Goal: Task Accomplishment & Management: Use online tool/utility

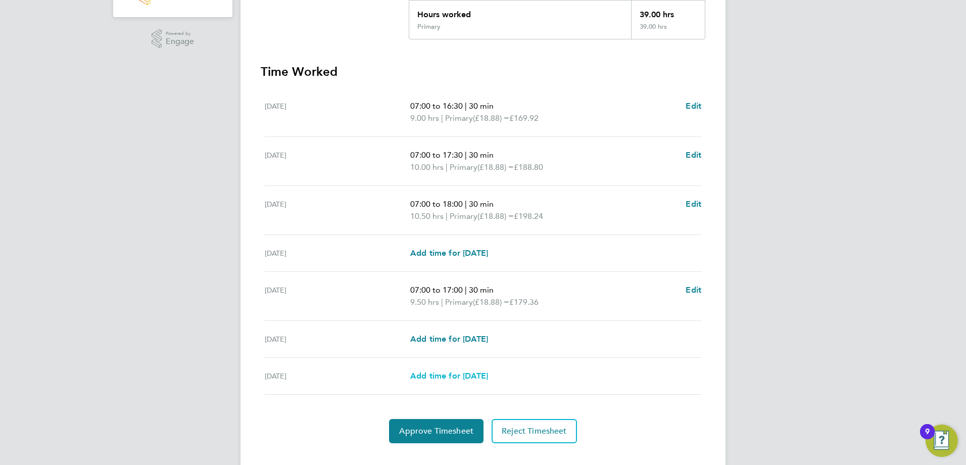
scroll to position [253, 0]
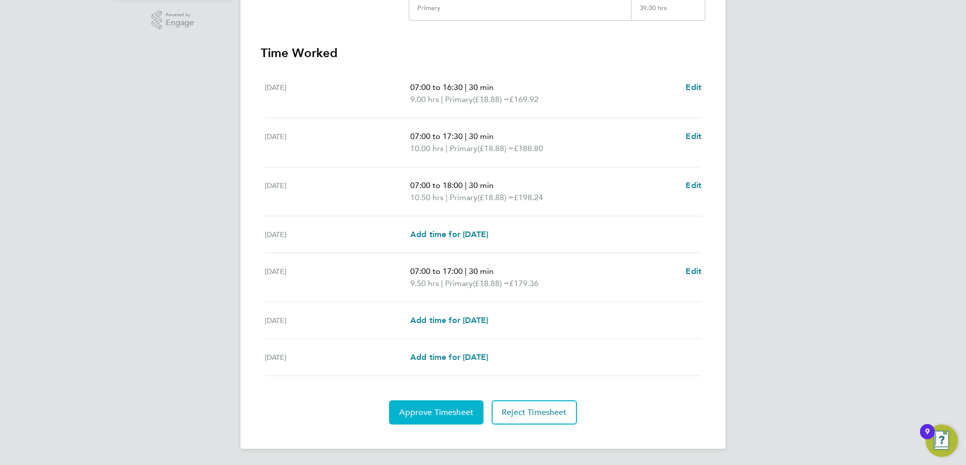
click at [435, 415] on span "Approve Timesheet" at bounding box center [436, 412] width 74 height 10
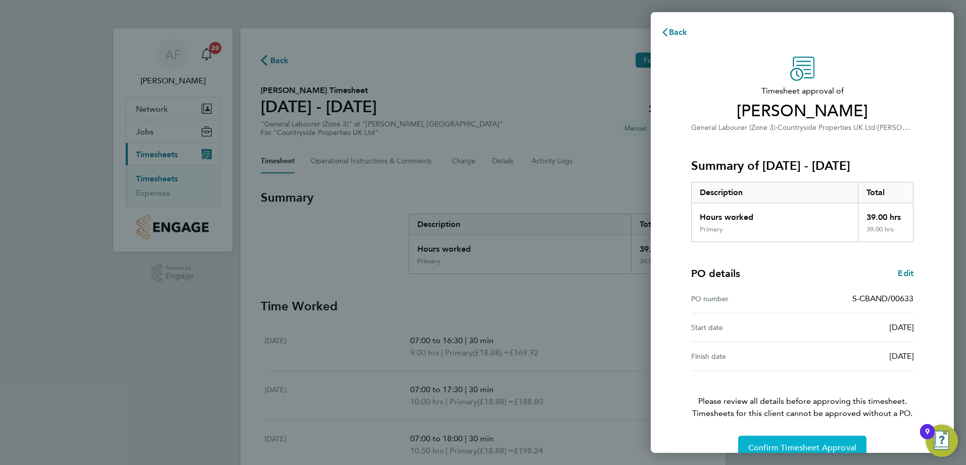
click at [771, 449] on span "Confirm Timesheet Approval" at bounding box center [802, 447] width 108 height 10
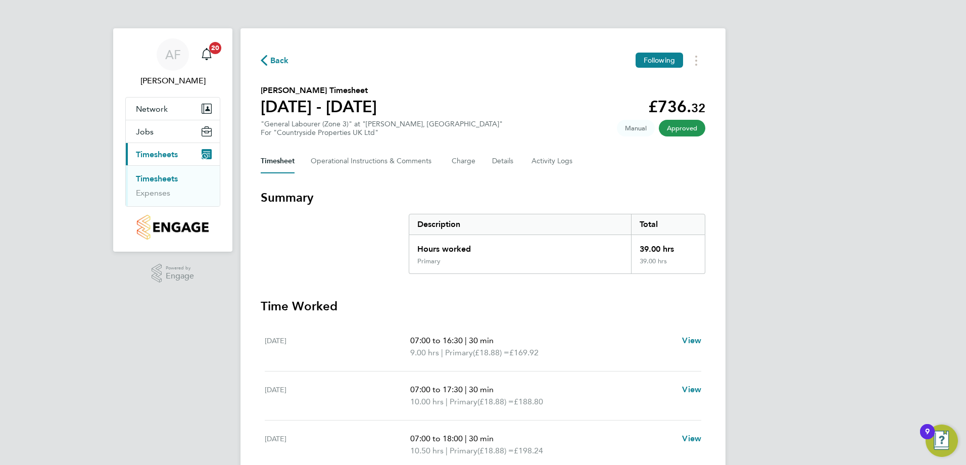
click at [161, 153] on span "Timesheets" at bounding box center [157, 155] width 42 height 10
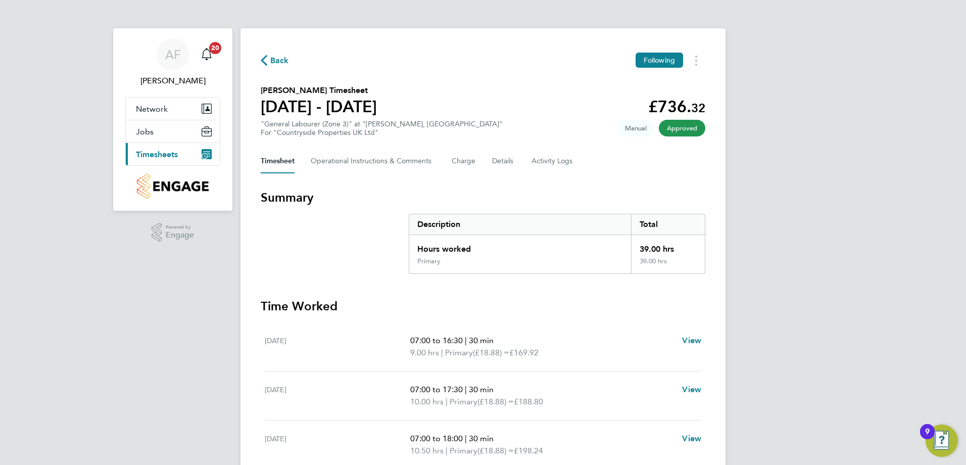
click at [161, 153] on span "Timesheets" at bounding box center [157, 155] width 42 height 10
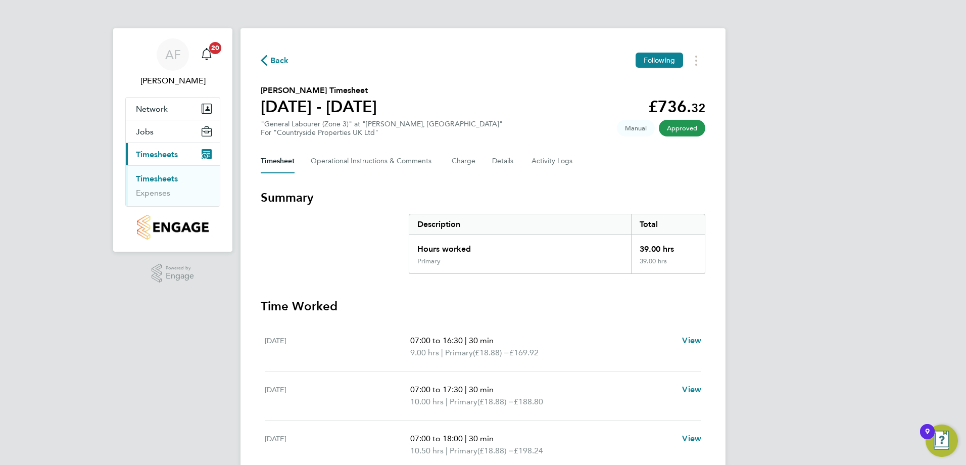
click at [159, 179] on link "Timesheets" at bounding box center [157, 179] width 42 height 10
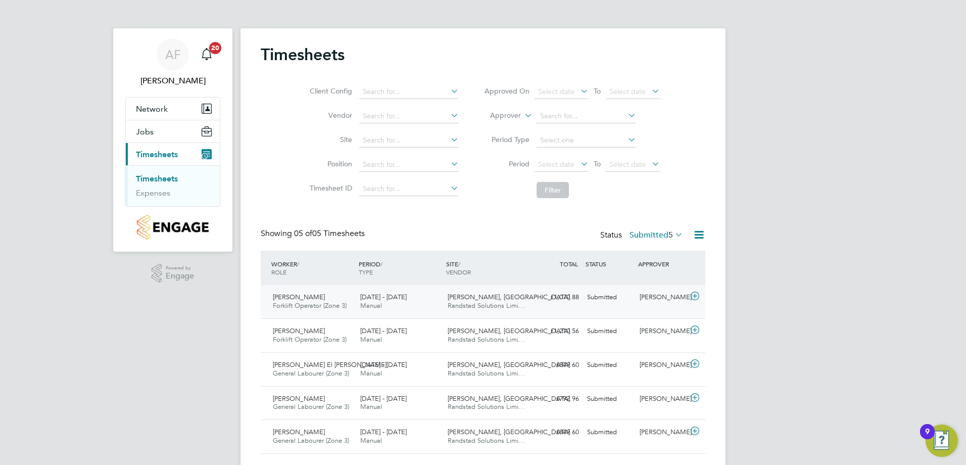
click at [695, 294] on icon at bounding box center [694, 296] width 13 height 8
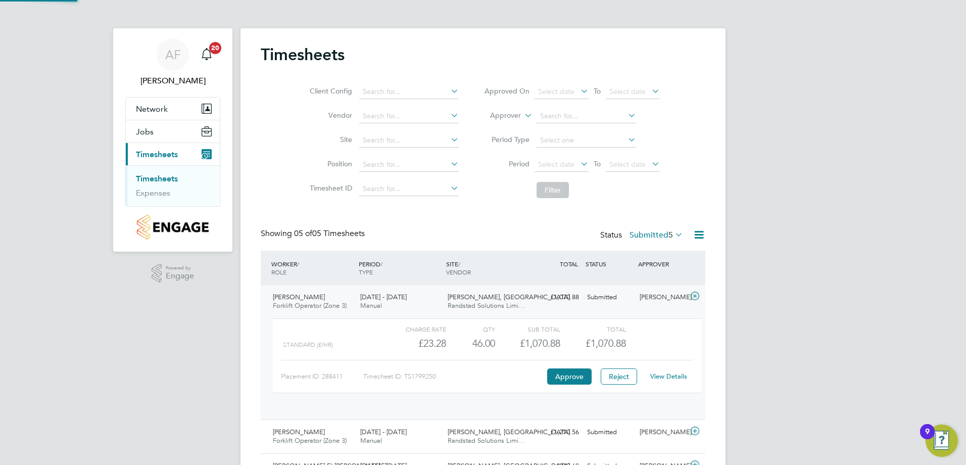
scroll to position [17, 98]
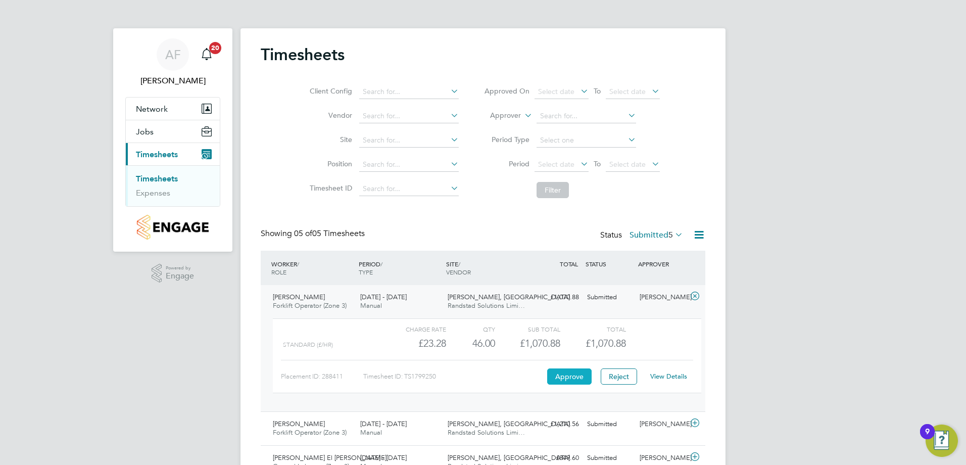
click at [573, 379] on button "Approve" at bounding box center [569, 376] width 44 height 16
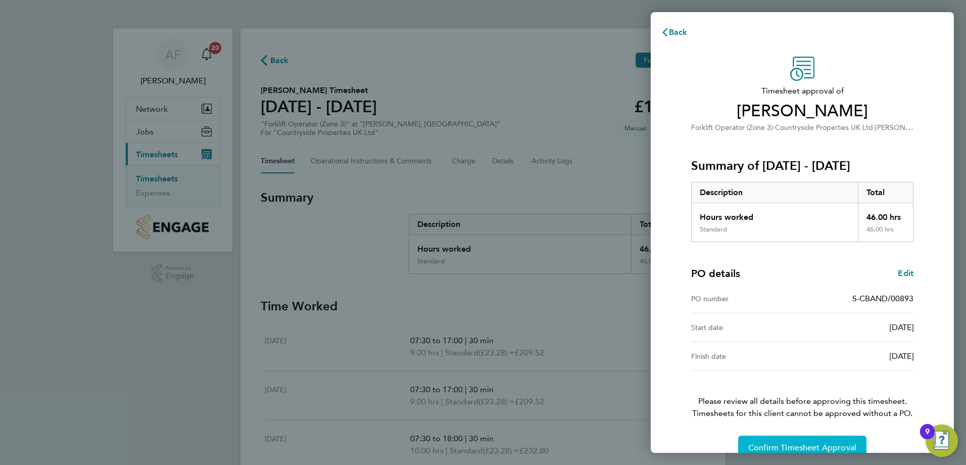
click at [809, 443] on span "Confirm Timesheet Approval" at bounding box center [802, 447] width 108 height 10
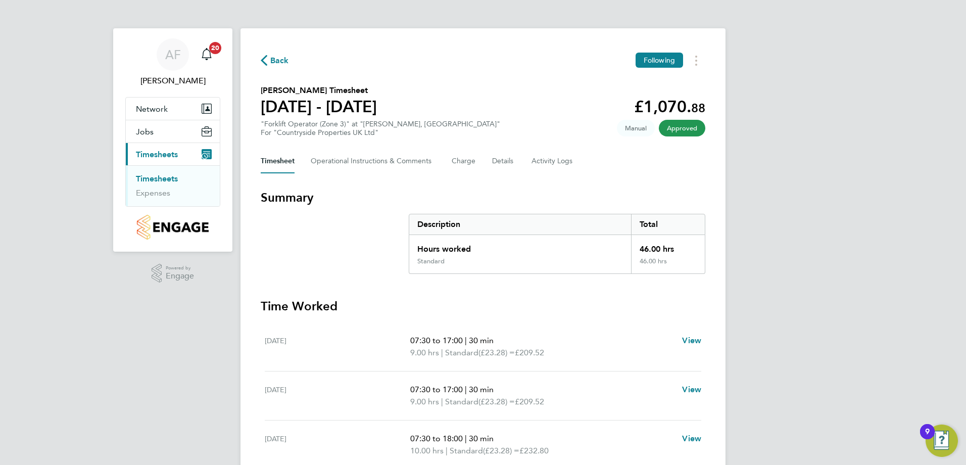
click at [162, 177] on link "Timesheets" at bounding box center [157, 179] width 42 height 10
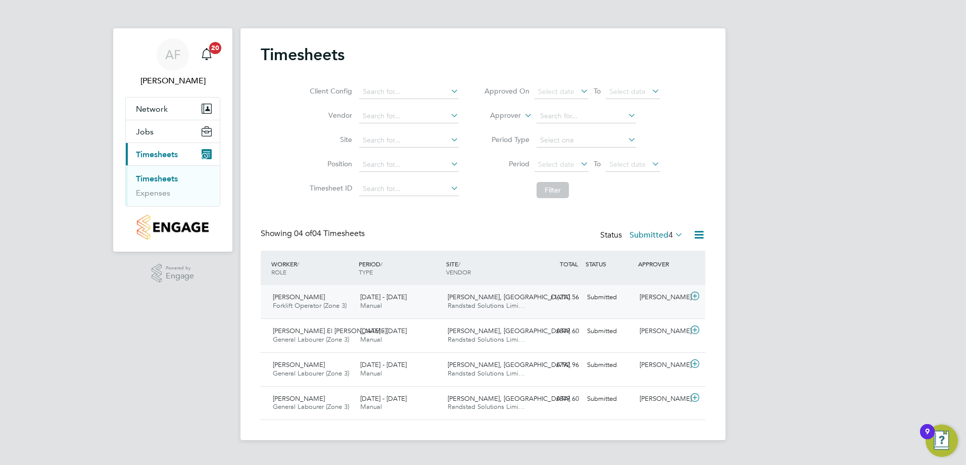
click at [298, 300] on span "Dawid Mojzyk" at bounding box center [299, 296] width 52 height 9
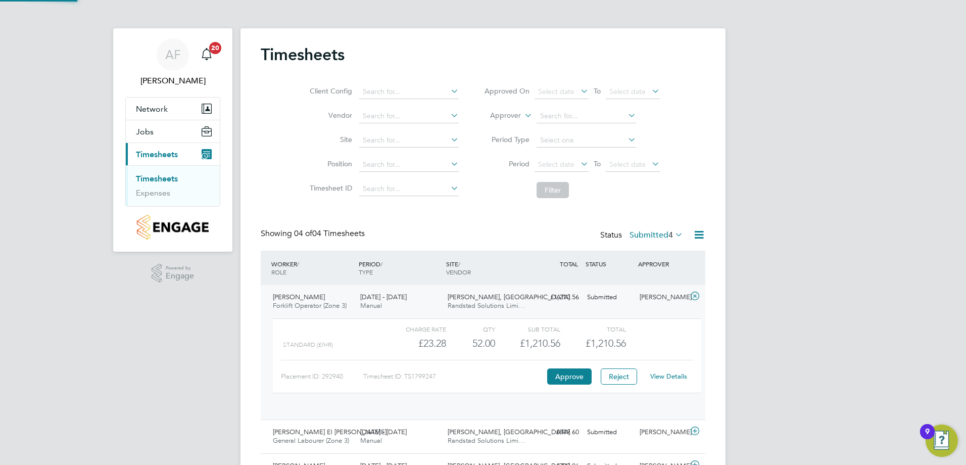
scroll to position [17, 98]
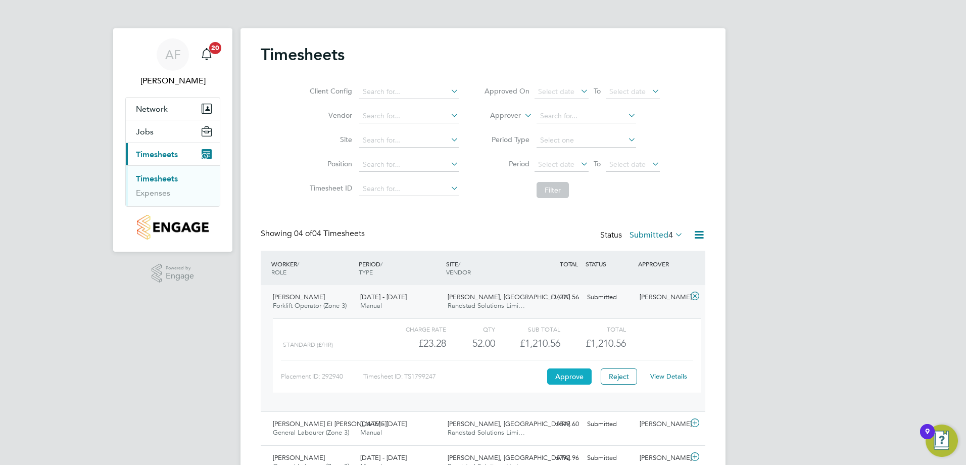
click at [568, 375] on button "Approve" at bounding box center [569, 376] width 44 height 16
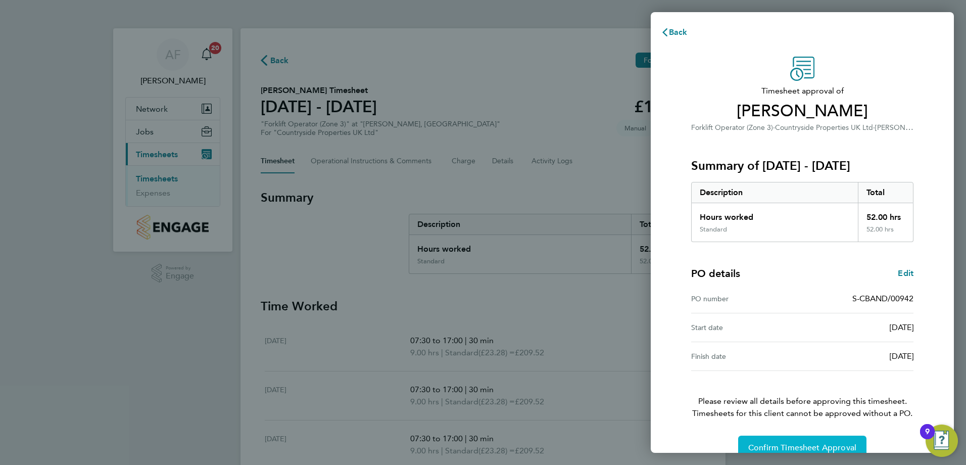
click at [788, 443] on span "Confirm Timesheet Approval" at bounding box center [802, 447] width 108 height 10
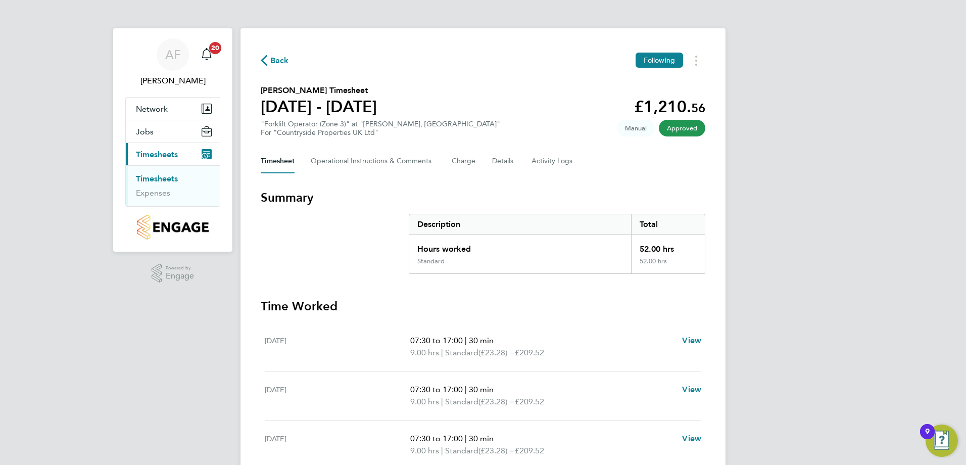
click at [171, 179] on link "Timesheets" at bounding box center [157, 179] width 42 height 10
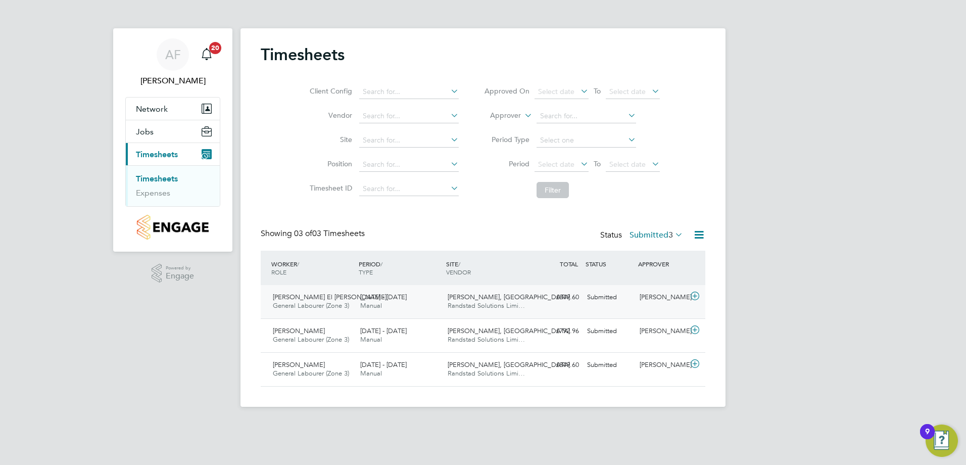
click at [693, 295] on icon at bounding box center [694, 296] width 13 height 8
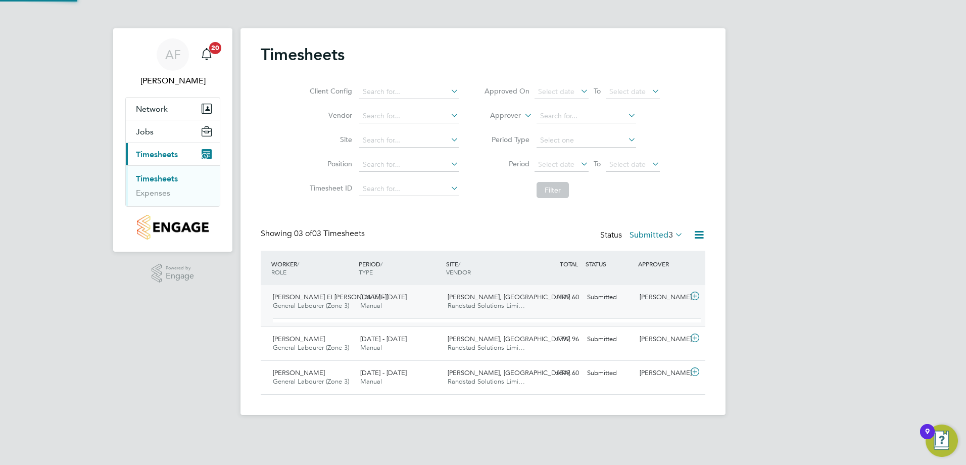
scroll to position [17, 98]
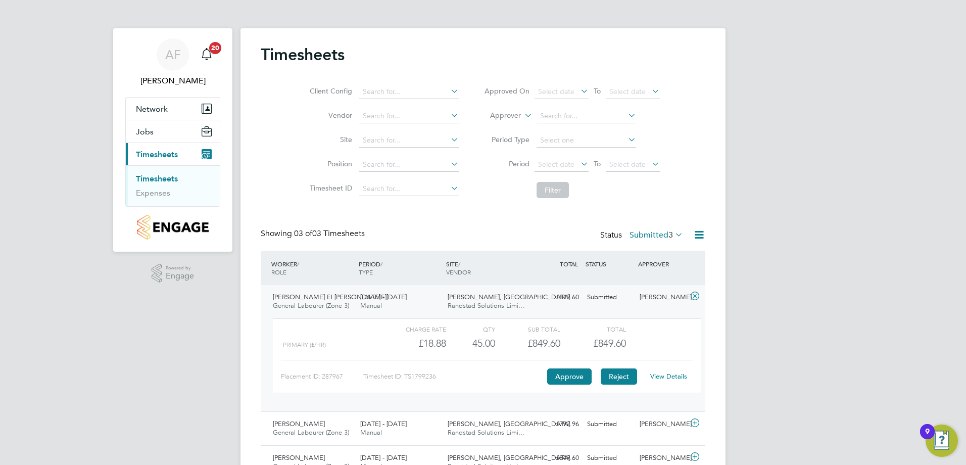
click at [626, 375] on button "Reject" at bounding box center [619, 376] width 36 height 16
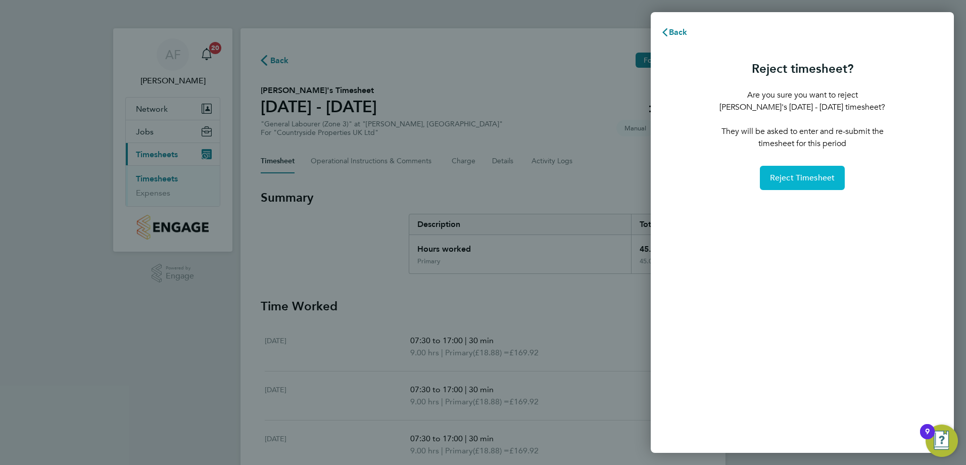
click at [785, 180] on span "Reject Timesheet" at bounding box center [802, 178] width 65 height 10
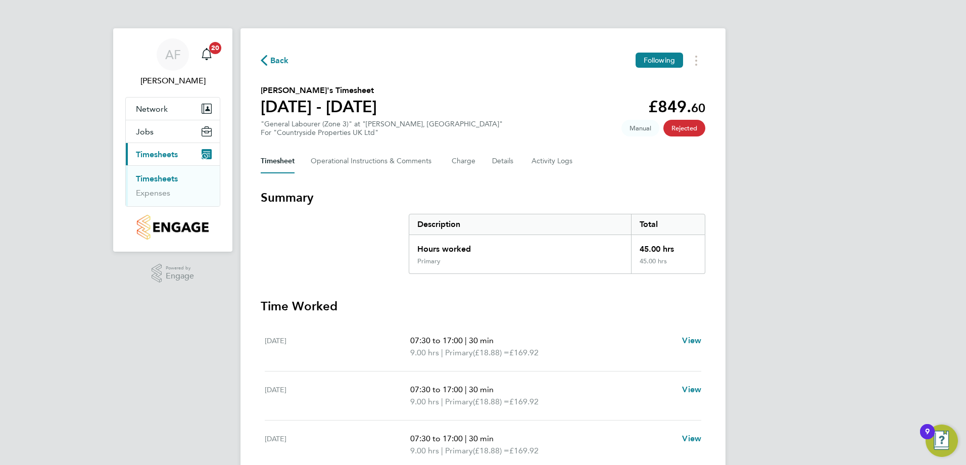
click at [147, 181] on link "Timesheets" at bounding box center [157, 179] width 42 height 10
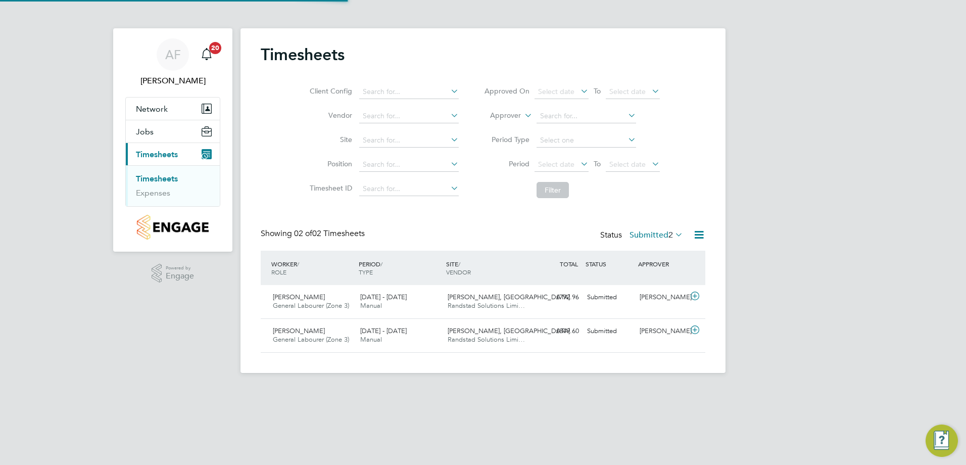
scroll to position [26, 88]
click at [697, 294] on icon at bounding box center [694, 296] width 13 height 8
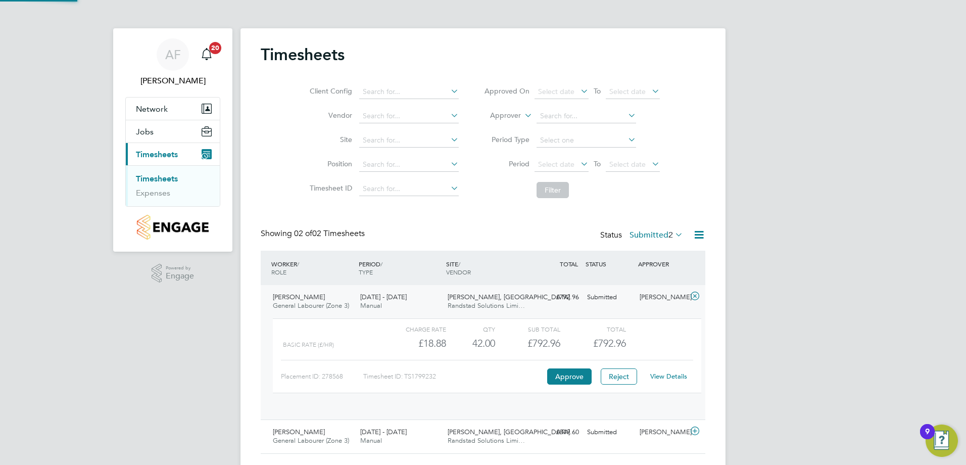
scroll to position [17, 98]
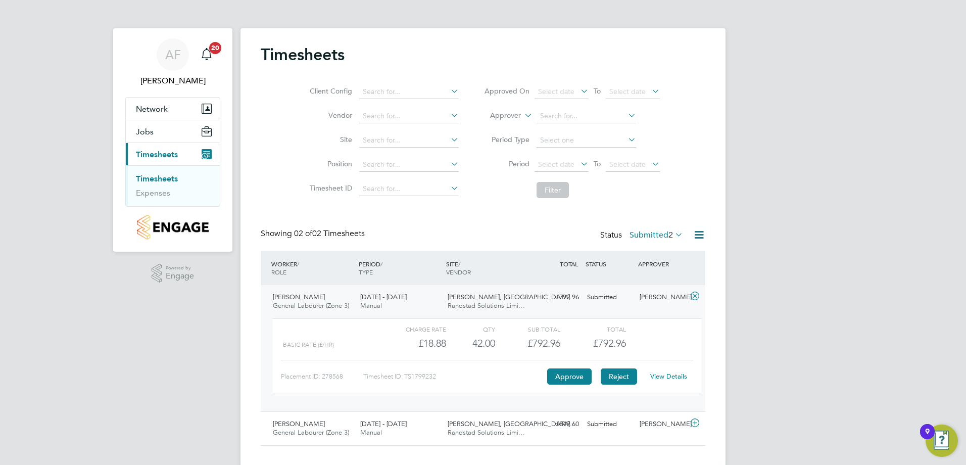
click at [618, 377] on button "Reject" at bounding box center [619, 376] width 36 height 16
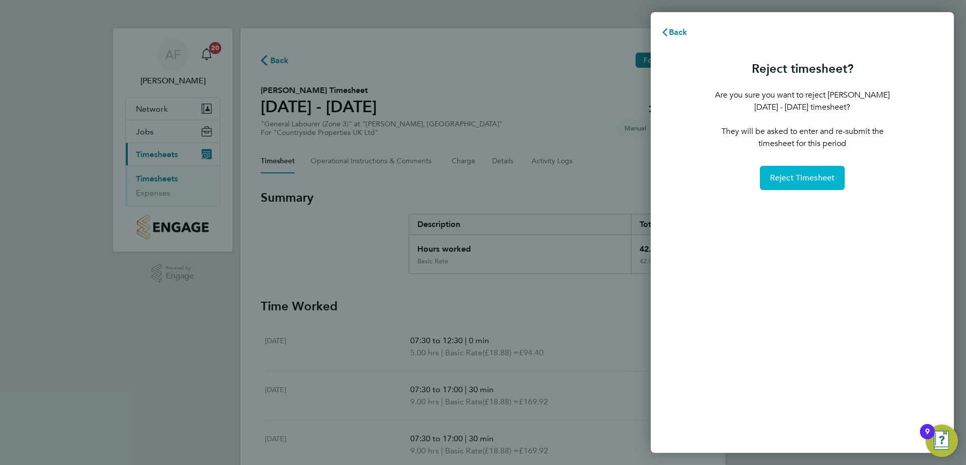
click at [804, 176] on span "Reject Timesheet" at bounding box center [802, 178] width 65 height 10
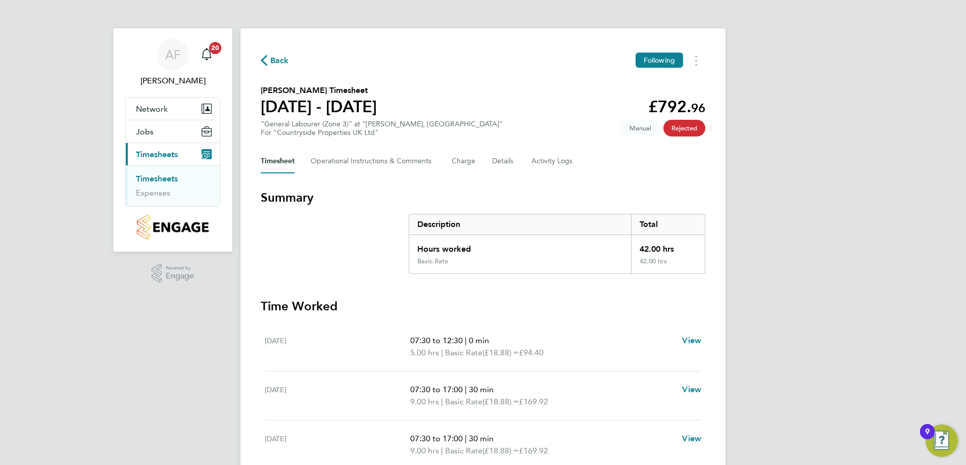
click at [160, 180] on link "Timesheets" at bounding box center [157, 179] width 42 height 10
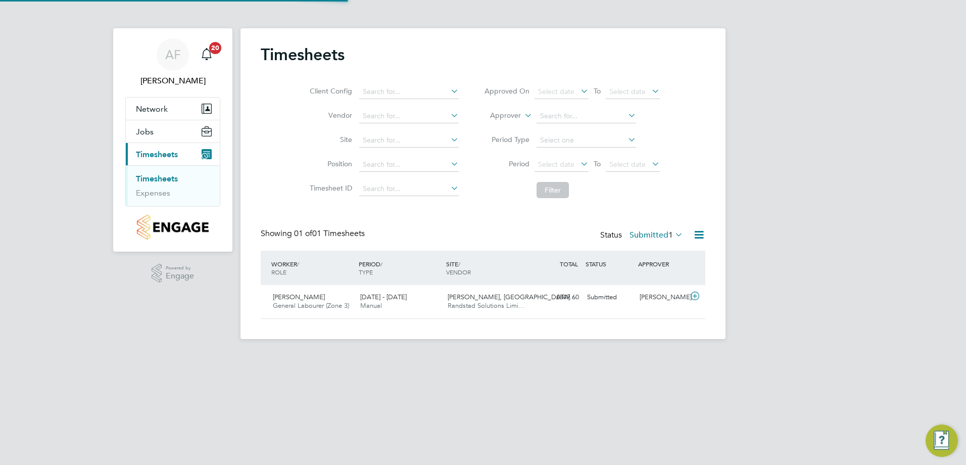
scroll to position [26, 88]
click at [336, 303] on span "General Labourer (Zone 3)" at bounding box center [311, 305] width 76 height 9
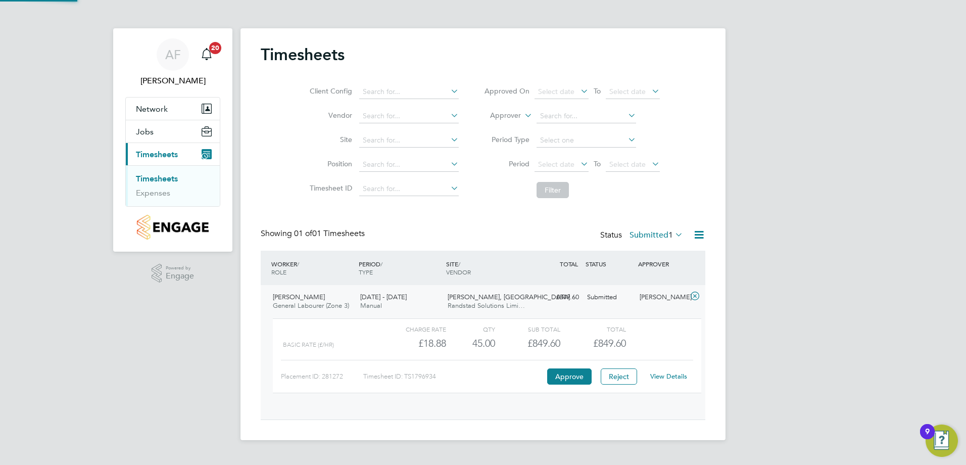
scroll to position [17, 98]
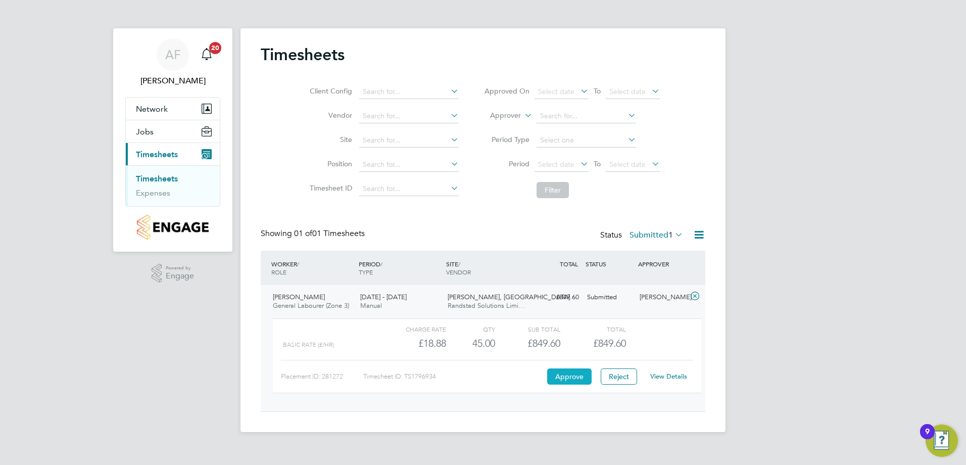
click at [560, 374] on button "Approve" at bounding box center [569, 376] width 44 height 16
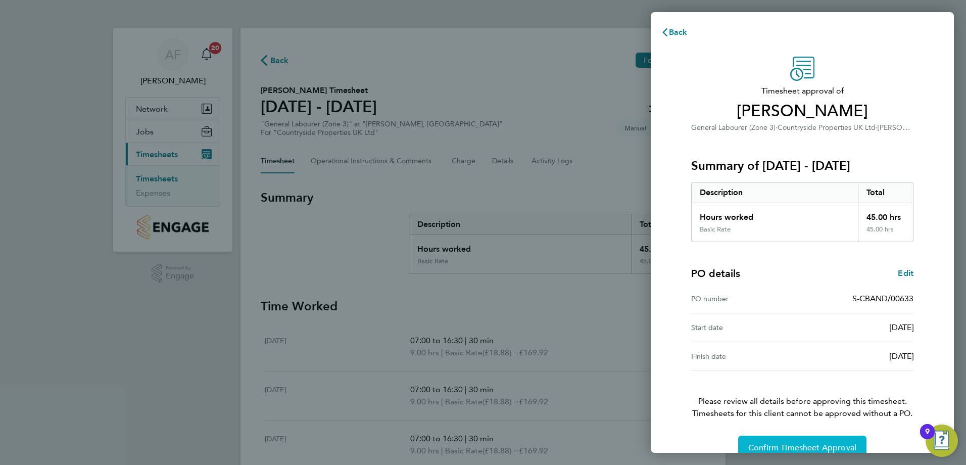
click at [785, 444] on span "Confirm Timesheet Approval" at bounding box center [802, 447] width 108 height 10
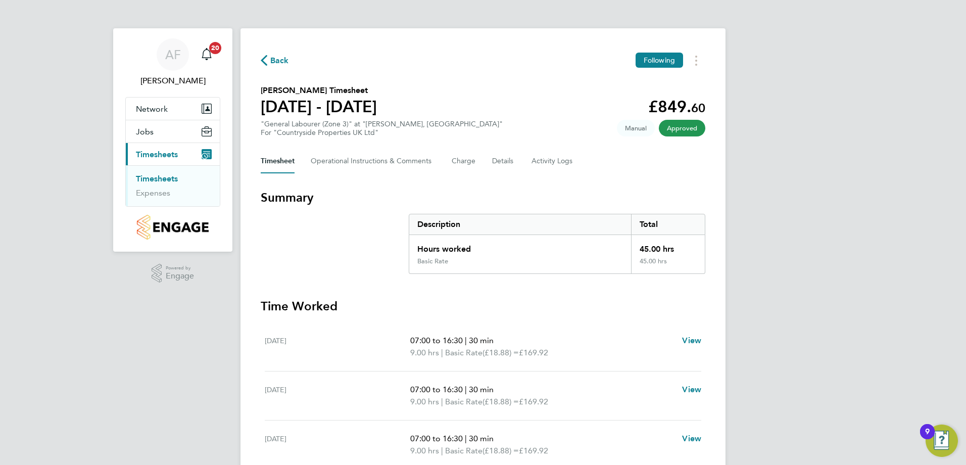
click at [165, 179] on link "Timesheets" at bounding box center [157, 179] width 42 height 10
